Goal: Navigation & Orientation: Find specific page/section

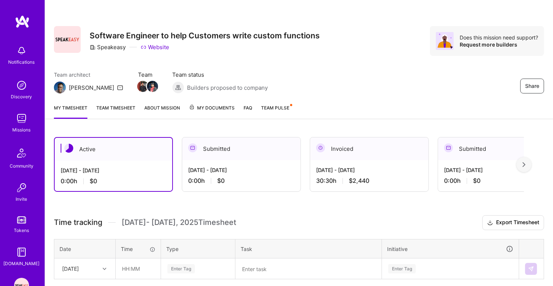
click at [21, 123] on img at bounding box center [21, 118] width 15 height 15
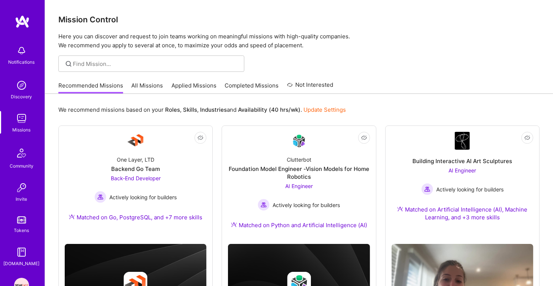
click at [192, 84] on link "Applied Missions" at bounding box center [193, 87] width 45 height 12
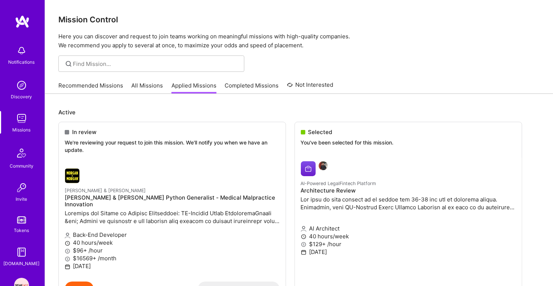
click at [23, 89] on img at bounding box center [21, 85] width 15 height 15
